Goal: Task Accomplishment & Management: Manage account settings

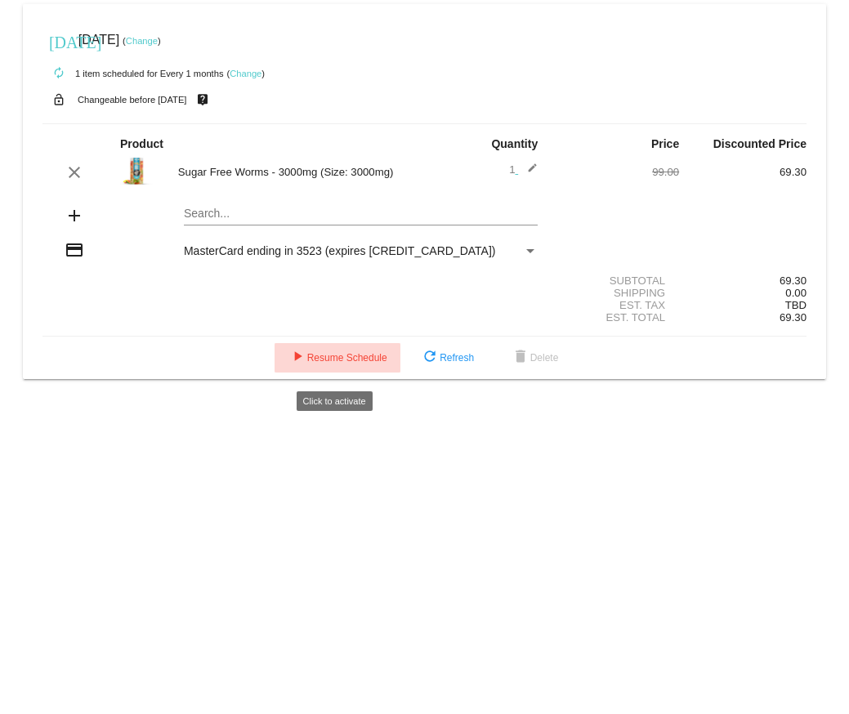
click at [333, 364] on span "play_arrow Resume Schedule" at bounding box center [338, 357] width 100 height 11
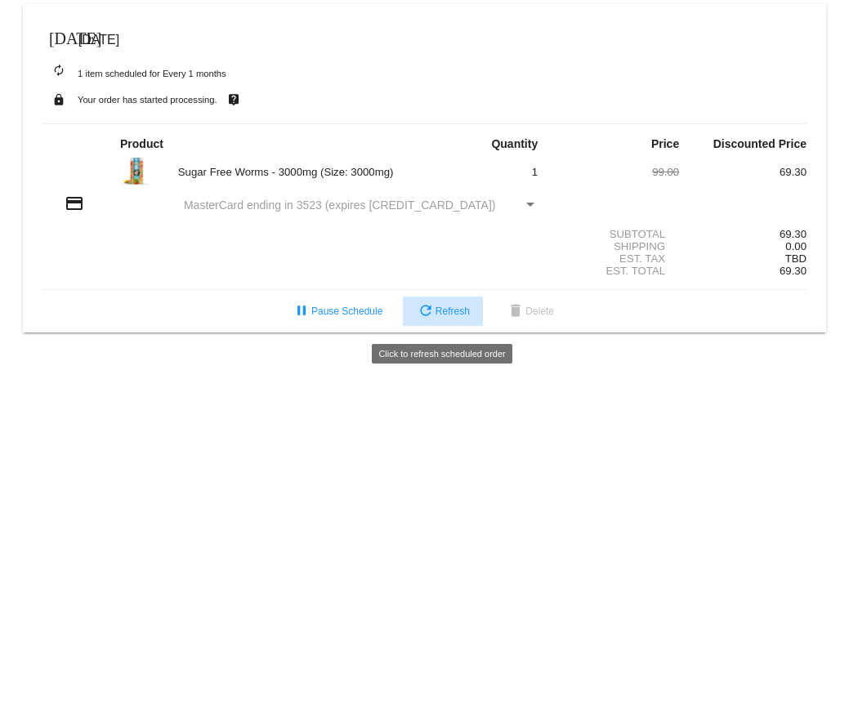
click at [449, 317] on span "refresh Refresh" at bounding box center [443, 311] width 54 height 11
click at [447, 317] on span "refresh Refresh" at bounding box center [443, 311] width 54 height 11
click at [60, 36] on mat-icon "[DATE]" at bounding box center [59, 37] width 20 height 20
click at [60, 37] on mat-icon "[DATE]" at bounding box center [59, 37] width 20 height 20
click at [59, 103] on mat-icon "lock" at bounding box center [59, 99] width 20 height 21
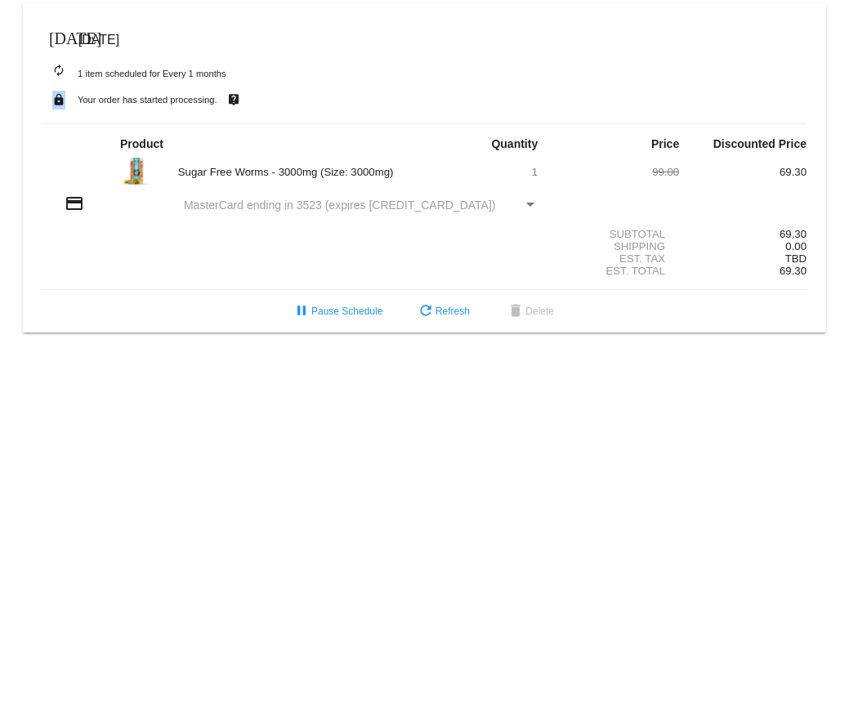
click at [59, 103] on mat-icon "lock" at bounding box center [59, 99] width 20 height 21
click at [214, 40] on div "[DATE] [DATE]" at bounding box center [424, 40] width 764 height 33
click at [342, 317] on span "pause Pause Schedule" at bounding box center [337, 311] width 91 height 11
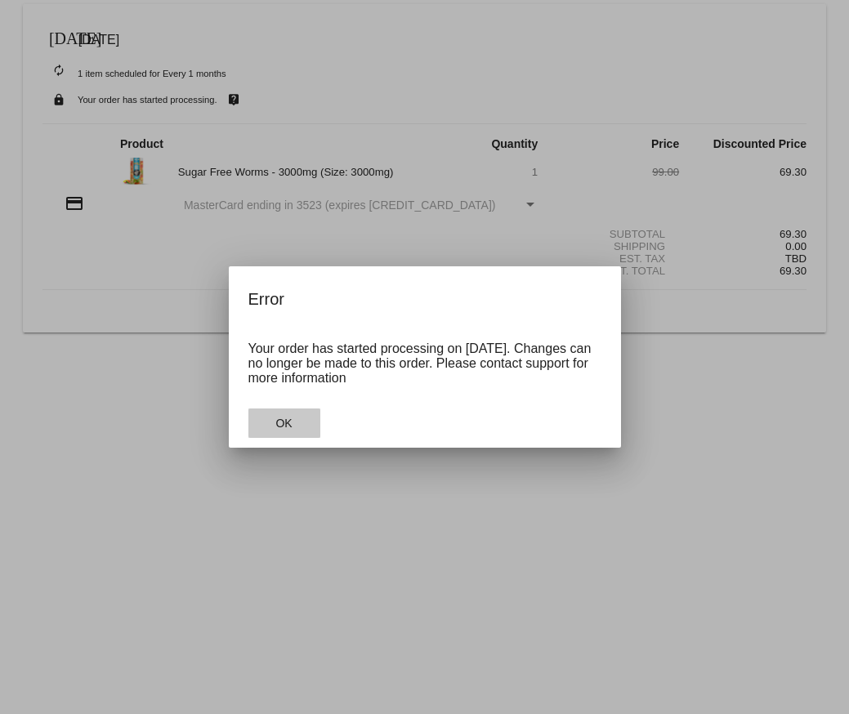
click at [292, 426] on span "OK" at bounding box center [283, 423] width 16 height 13
